Goal: Task Accomplishment & Management: Use online tool/utility

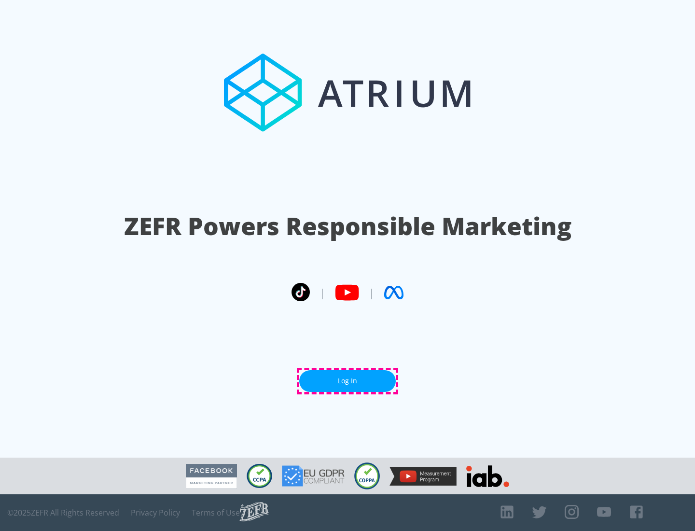
click at [347, 381] on link "Log In" at bounding box center [347, 381] width 96 height 22
